Goal: Task Accomplishment & Management: Manage account settings

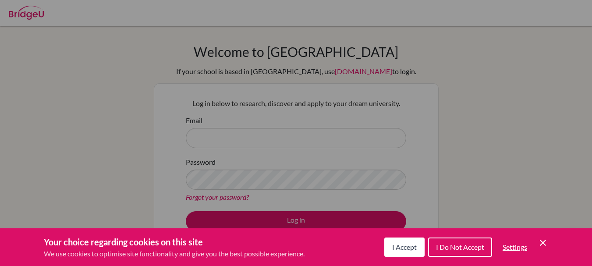
click at [402, 242] on button "I Accept" at bounding box center [404, 247] width 40 height 19
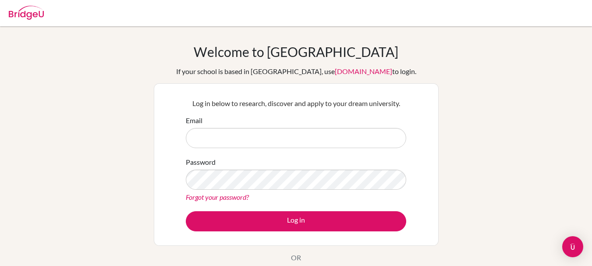
drag, startPoint x: 334, startPoint y: 151, endPoint x: 326, endPoint y: 146, distance: 8.6
click at [329, 148] on form "Email Password Forgot your password? Log in" at bounding box center [296, 173] width 221 height 116
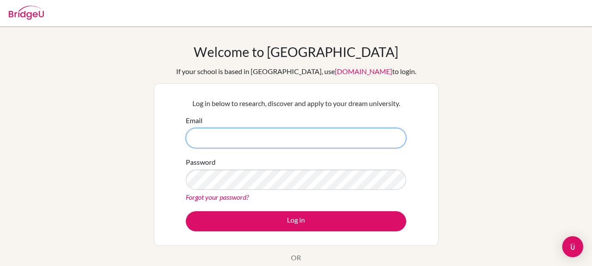
click at [325, 146] on input "Email" at bounding box center [296, 138] width 221 height 20
type input "gilbertpanggabean@sampoernaacademy.net"
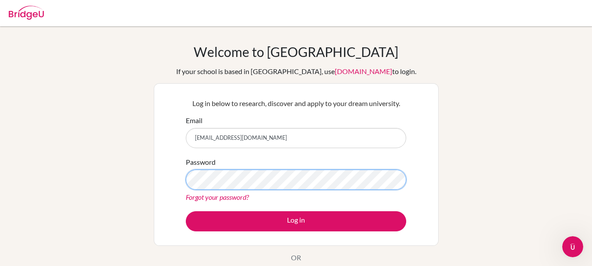
click at [186, 211] on button "Log in" at bounding box center [296, 221] width 221 height 20
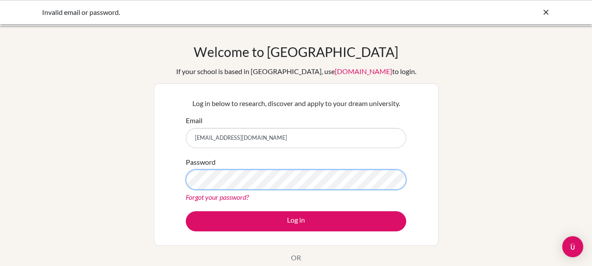
click at [186, 211] on button "Log in" at bounding box center [296, 221] width 221 height 20
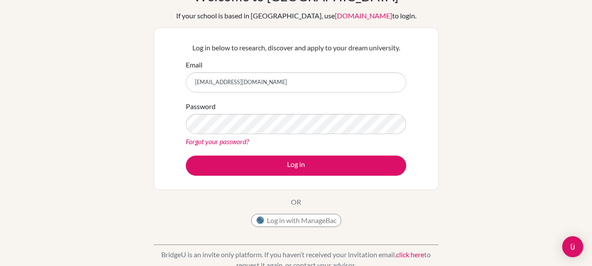
scroll to position [88, 0]
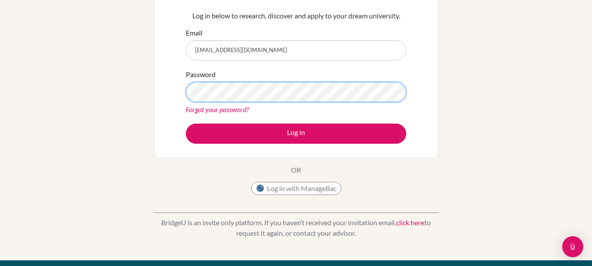
click at [186, 124] on button "Log in" at bounding box center [296, 134] width 221 height 20
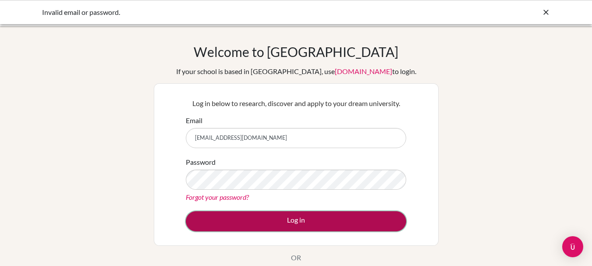
click at [287, 215] on button "Log in" at bounding box center [296, 221] width 221 height 20
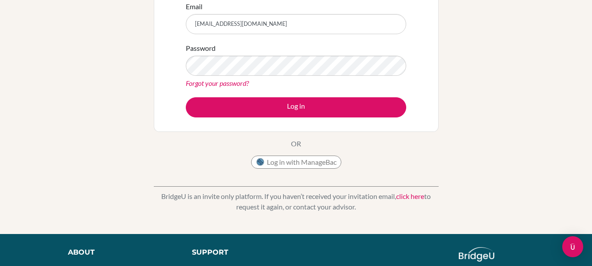
scroll to position [26, 0]
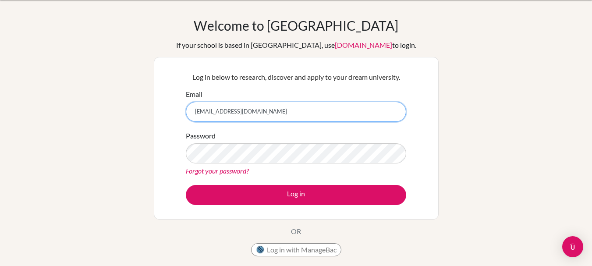
click at [209, 109] on input "gilbertpanggabean@sampoernaacademy.net" at bounding box center [296, 112] width 221 height 20
click at [210, 116] on input "gilbertpanggabean@sampoernaacademy.net" at bounding box center [296, 112] width 221 height 20
type input "gilbert.panggabean@sampoernaacademy.net"
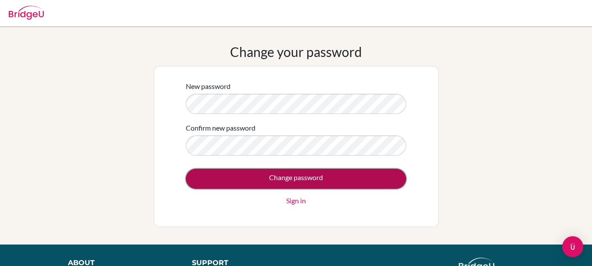
click at [213, 181] on input "Change password" at bounding box center [296, 179] width 221 height 20
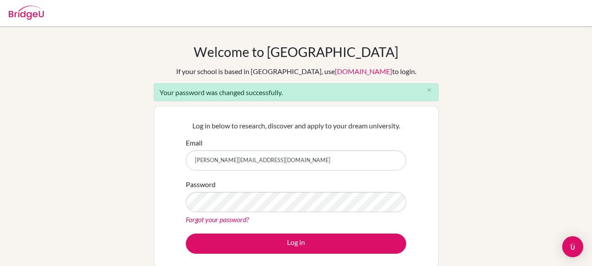
type input "[PERSON_NAME][EMAIL_ADDRESS][DOMAIN_NAME]"
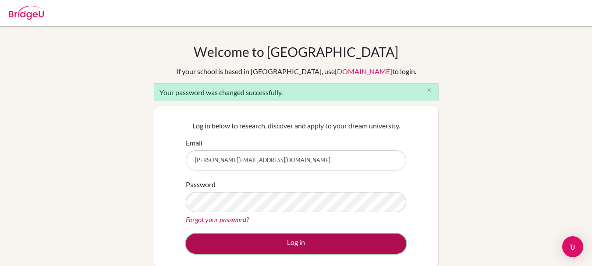
click at [211, 240] on button "Log in" at bounding box center [296, 244] width 221 height 20
